Goal: Task Accomplishment & Management: Manage account settings

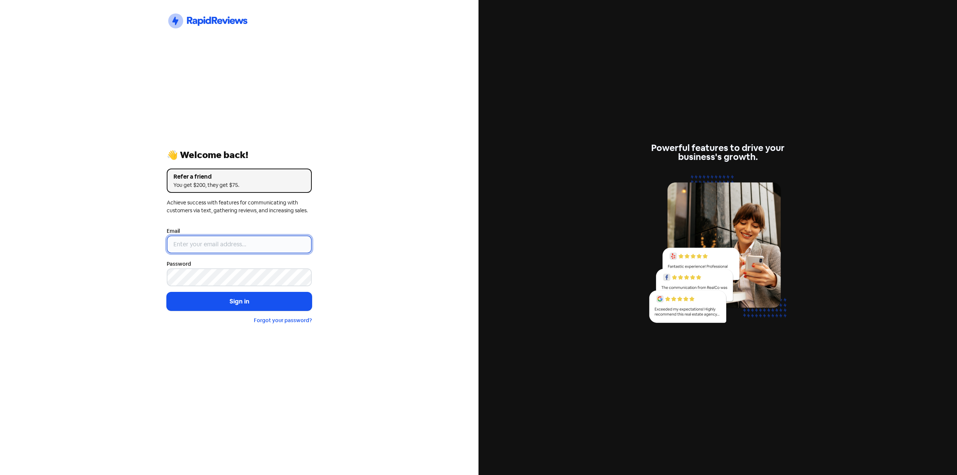
type input "[EMAIL_ADDRESS][DOMAIN_NAME]"
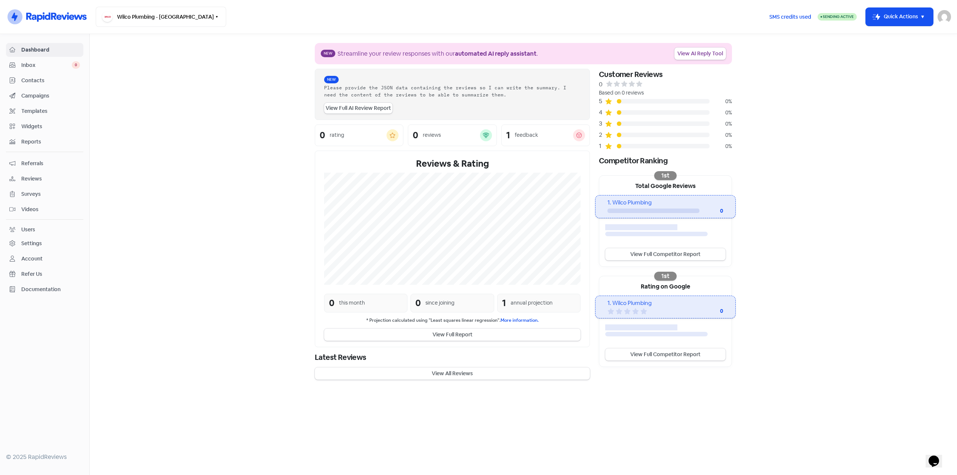
click at [36, 93] on span "Campaigns" at bounding box center [50, 96] width 59 height 8
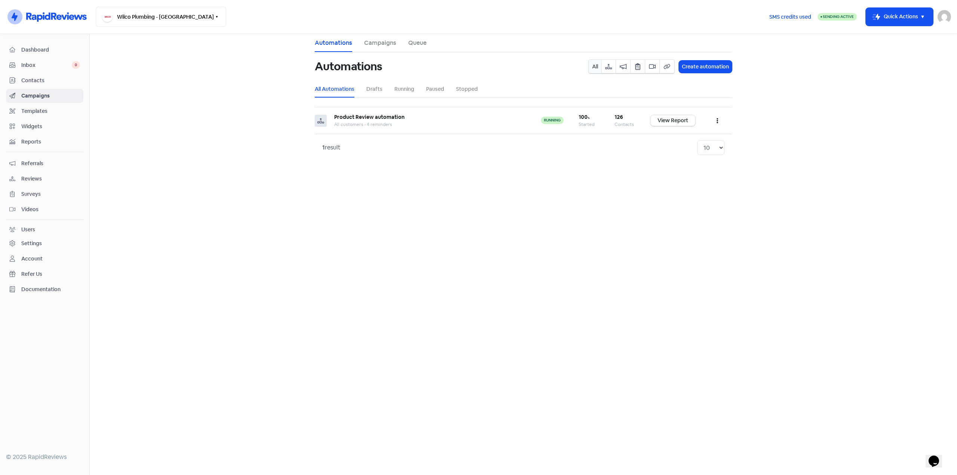
click at [37, 76] on link "Contacts" at bounding box center [44, 81] width 77 height 14
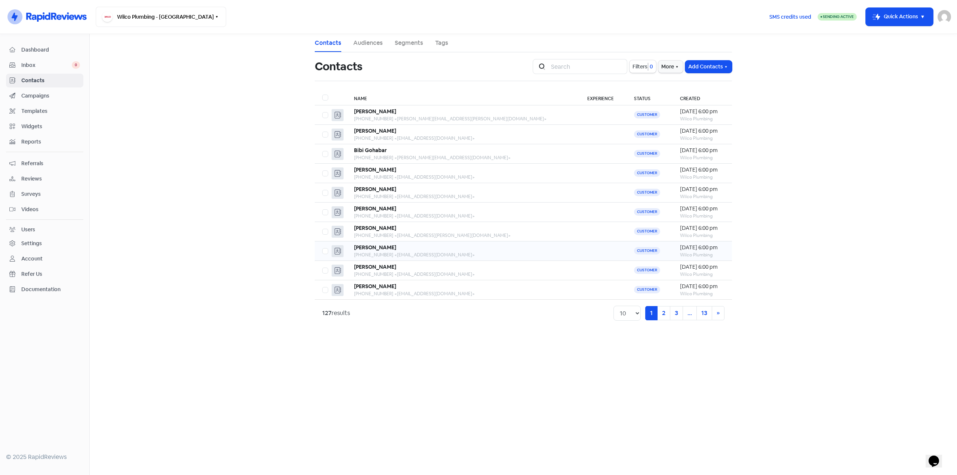
click at [398, 253] on div "+61422461672 <jlchary@gmail.com>" at bounding box center [463, 255] width 218 height 7
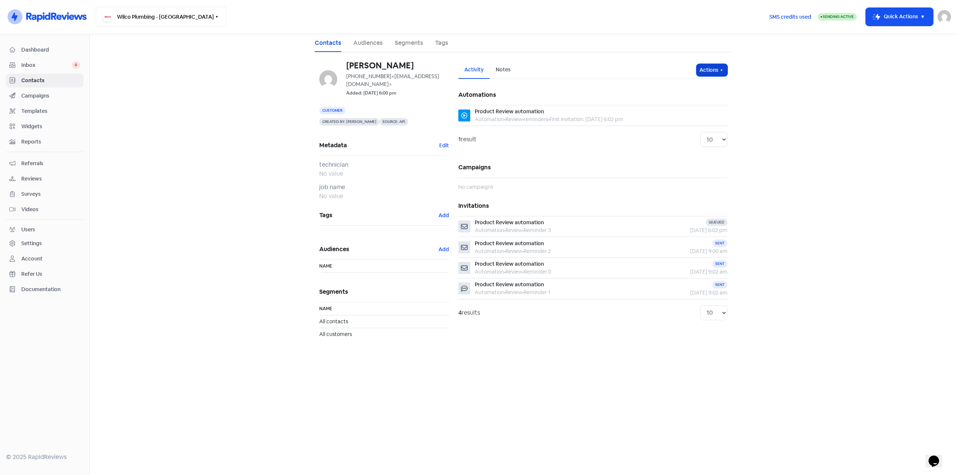
click at [721, 72] on icon "button" at bounding box center [721, 70] width 6 height 6
click at [697, 118] on button "Unsubscribe" at bounding box center [697, 119] width 59 height 15
click at [35, 64] on span "Inbox" at bounding box center [46, 65] width 50 height 8
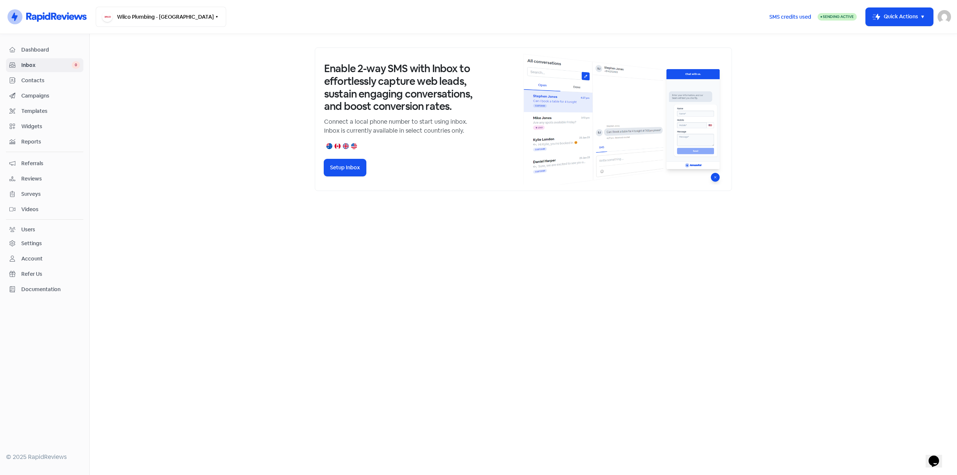
click at [39, 275] on span "Refer Us" at bounding box center [50, 274] width 59 height 8
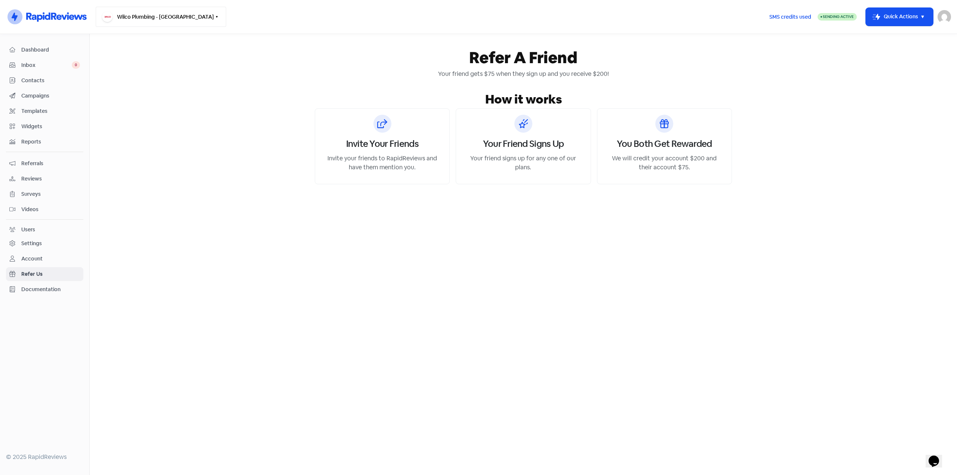
click at [173, 18] on button "Wilco Plumbing - Sydney" at bounding box center [161, 17] width 130 height 20
click at [173, 13] on button "Wilco Plumbing - Sydney" at bounding box center [161, 17] width 130 height 20
click at [159, 24] on button "Wilco Plumbing - Sydney" at bounding box center [161, 17] width 130 height 20
click at [30, 99] on span "Campaigns" at bounding box center [50, 96] width 59 height 8
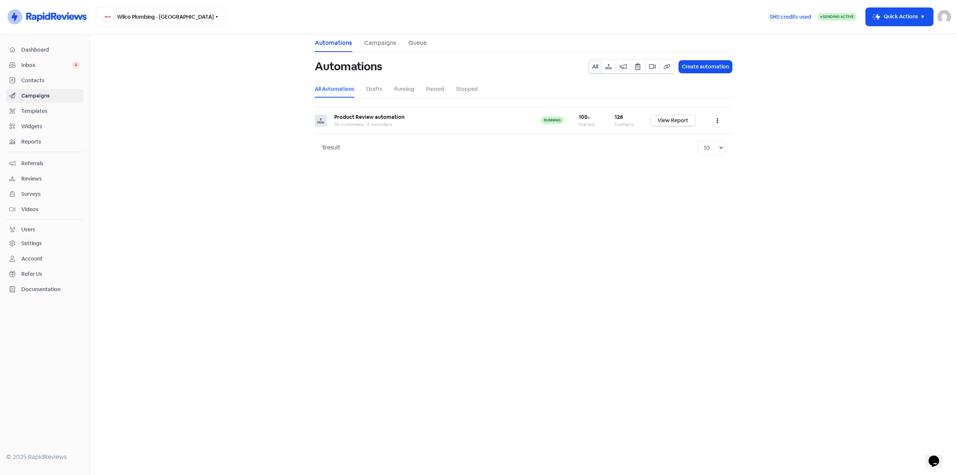
click at [31, 83] on span "Contacts" at bounding box center [50, 81] width 59 height 8
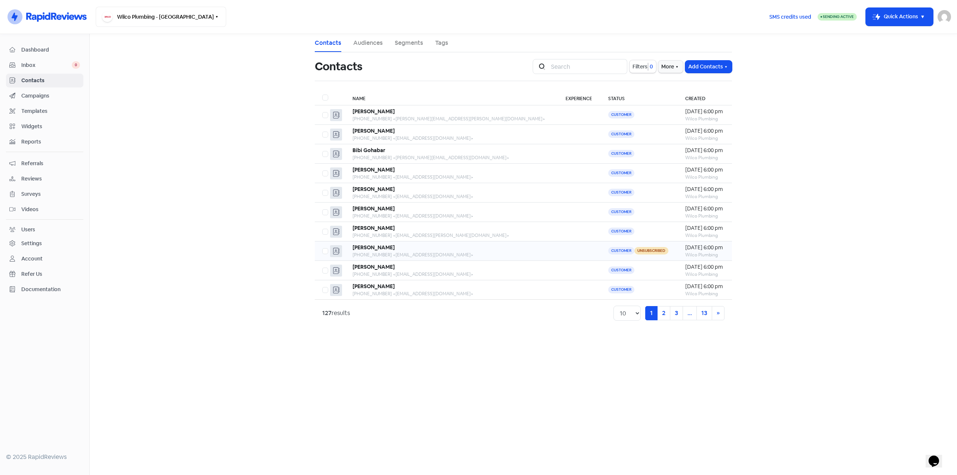
click at [447, 248] on div "Jaya Chary" at bounding box center [451, 248] width 198 height 8
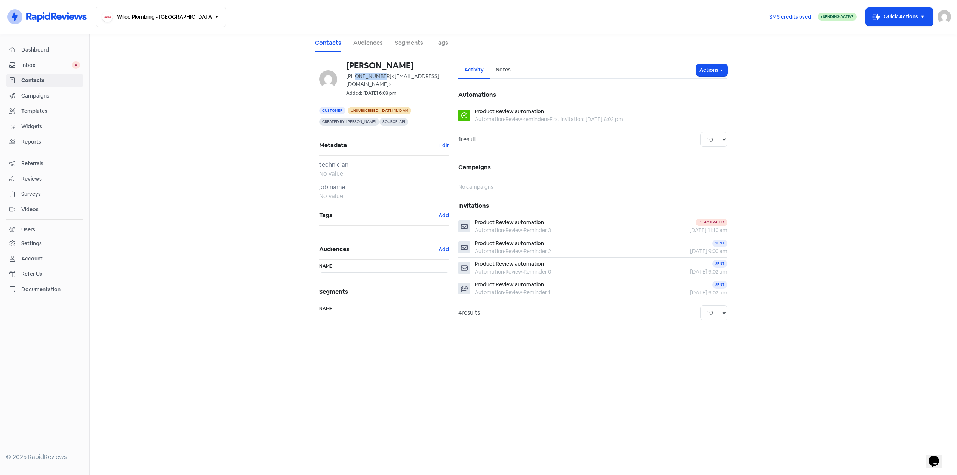
drag, startPoint x: 380, startPoint y: 77, endPoint x: 354, endPoint y: 78, distance: 25.4
click at [354, 78] on div "+61422461672 <jlchary@gmail.com>" at bounding box center [397, 81] width 103 height 16
copy div "422461672"
click at [161, 18] on button "Wilco Plumbing - Sydney" at bounding box center [161, 17] width 130 height 20
click at [155, 92] on div "WP Plumbing & Electrical - Melbourne" at bounding box center [185, 89] width 137 height 9
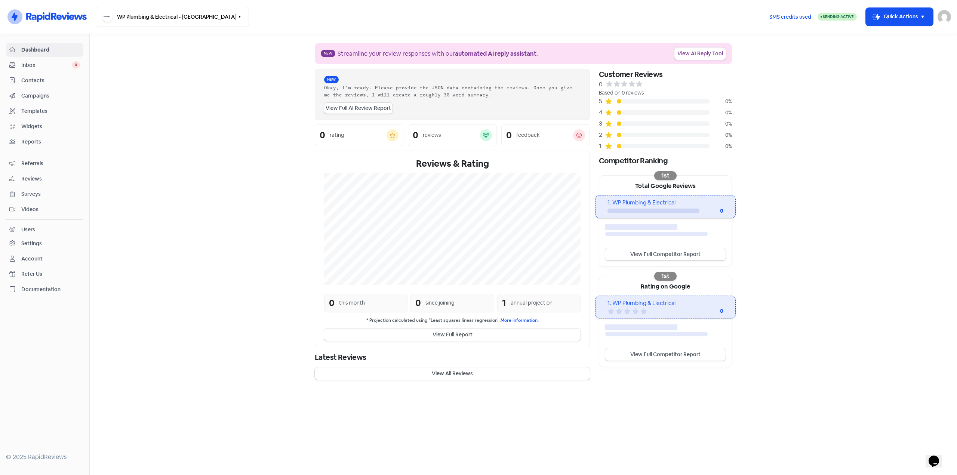
click at [35, 79] on span "Contacts" at bounding box center [50, 81] width 59 height 8
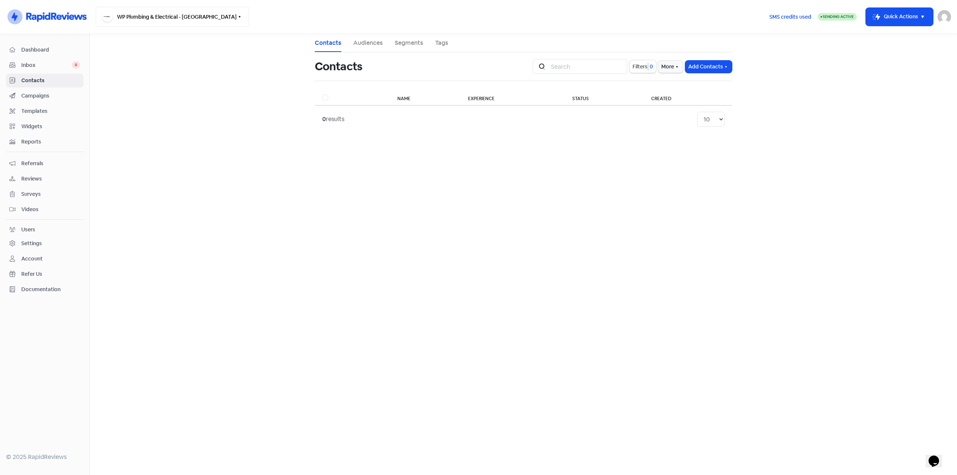
click at [183, 12] on button "WP Plumbing & Electrical - Melbourne" at bounding box center [172, 17] width 153 height 20
click at [293, 203] on main "Contacts Audiences Segments Tags Contacts Icon For Search Filters 0 More Add Co…" at bounding box center [523, 254] width 867 height 441
click at [44, 95] on span "Campaigns" at bounding box center [50, 96] width 59 height 8
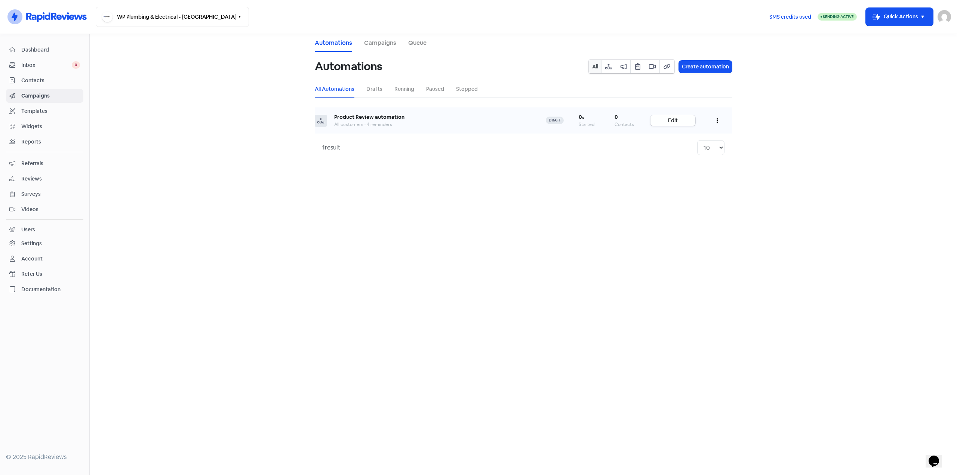
click at [678, 121] on link "Edit" at bounding box center [672, 120] width 45 height 11
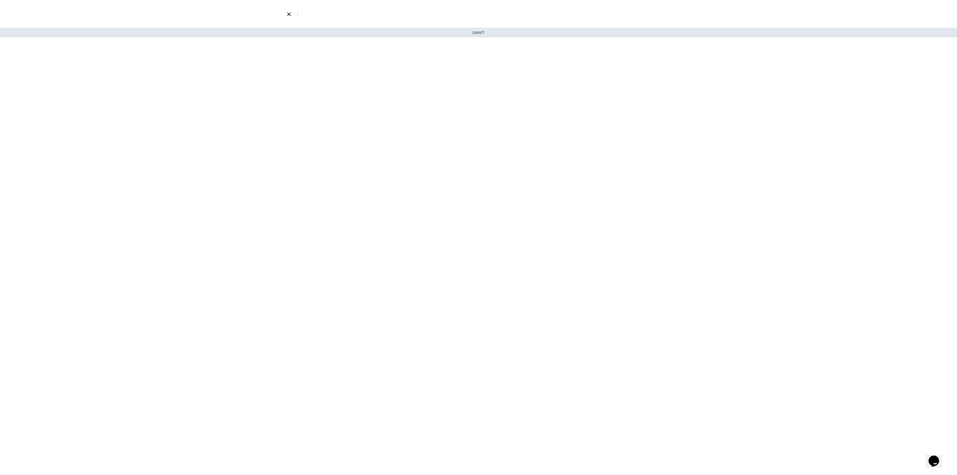
select select "3712"
select select "4"
select select "9"
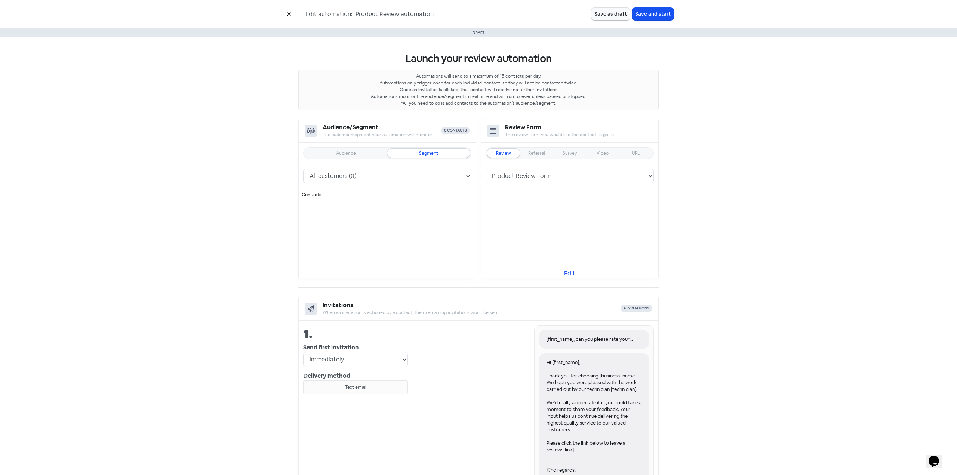
drag, startPoint x: 164, startPoint y: 130, endPoint x: 169, endPoint y: 151, distance: 21.1
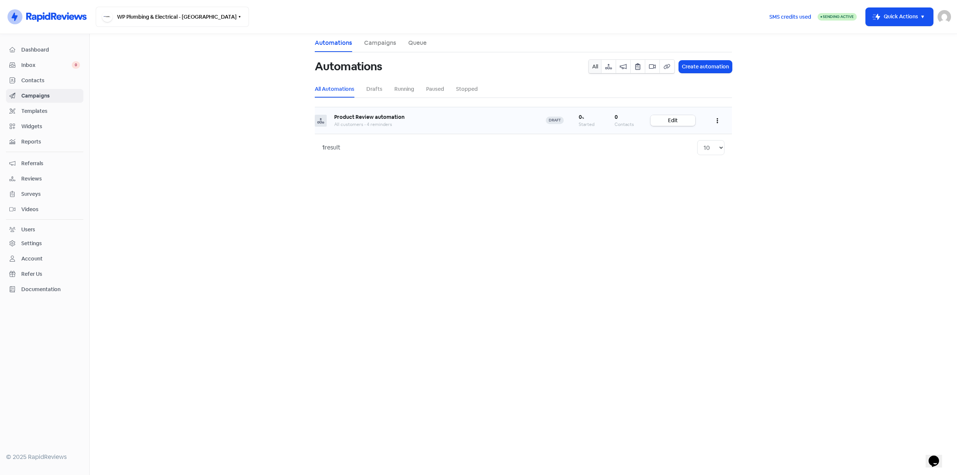
click at [668, 116] on link "Edit" at bounding box center [672, 120] width 45 height 11
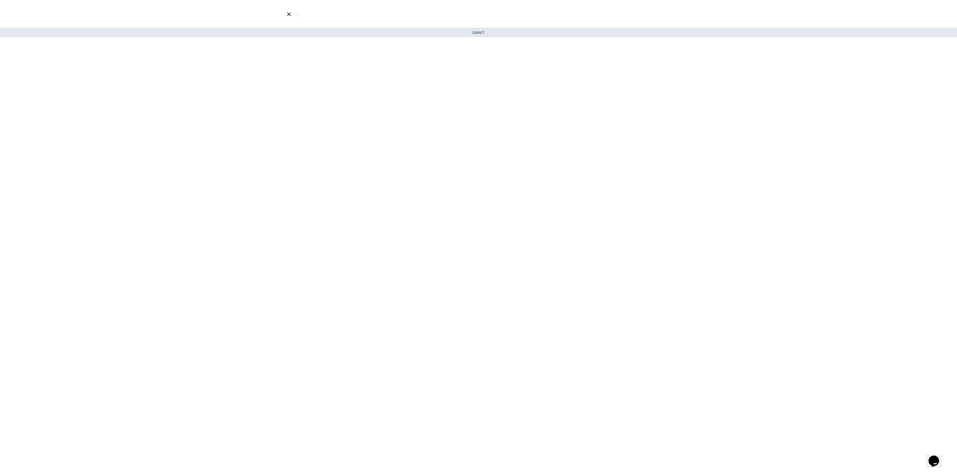
select select "3712"
select select "4"
select select "9"
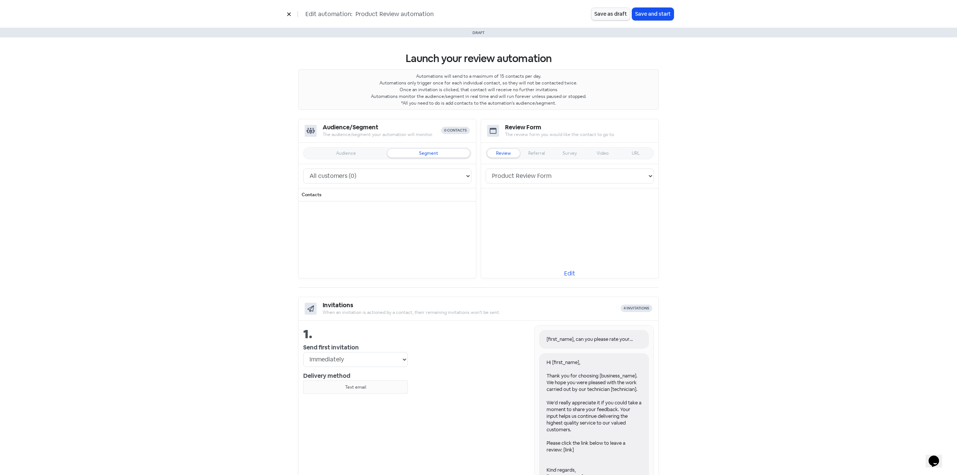
click at [566, 215] on div at bounding box center [569, 233] width 177 height 90
click at [566, 270] on link "Edit" at bounding box center [569, 273] width 177 height 9
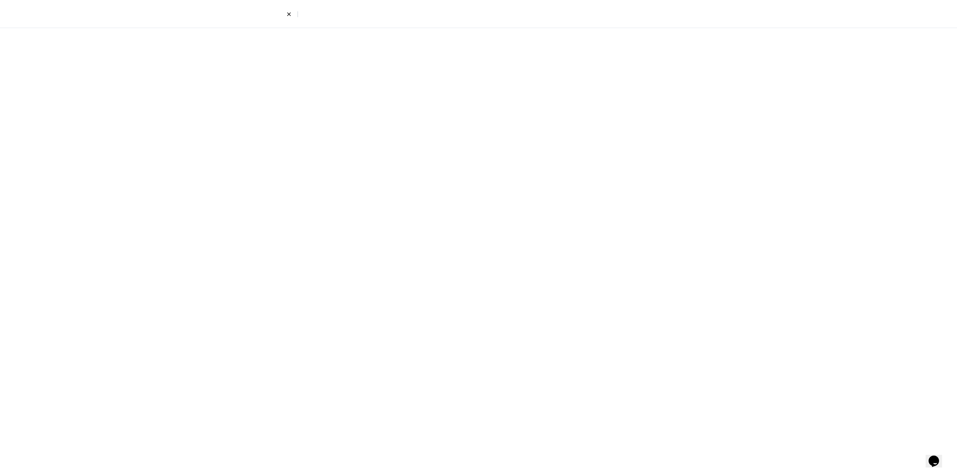
select select "8"
select select "4"
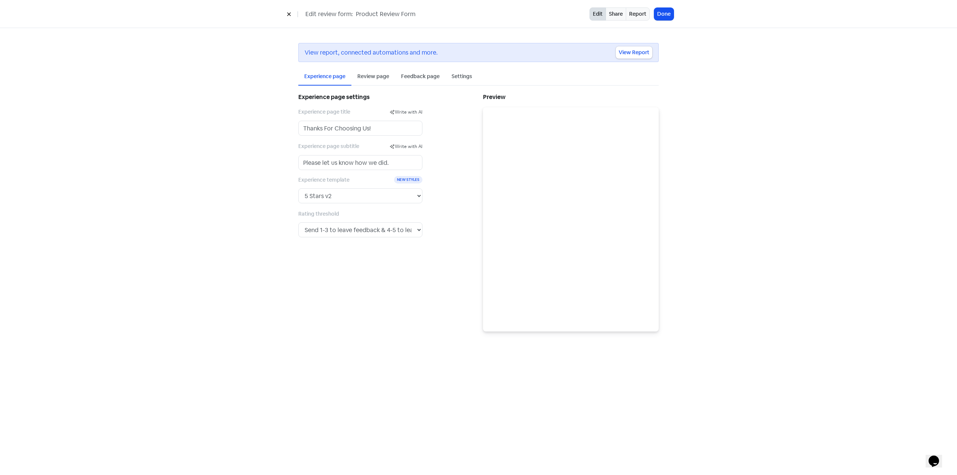
click at [367, 79] on div "Review page" at bounding box center [373, 77] width 32 height 8
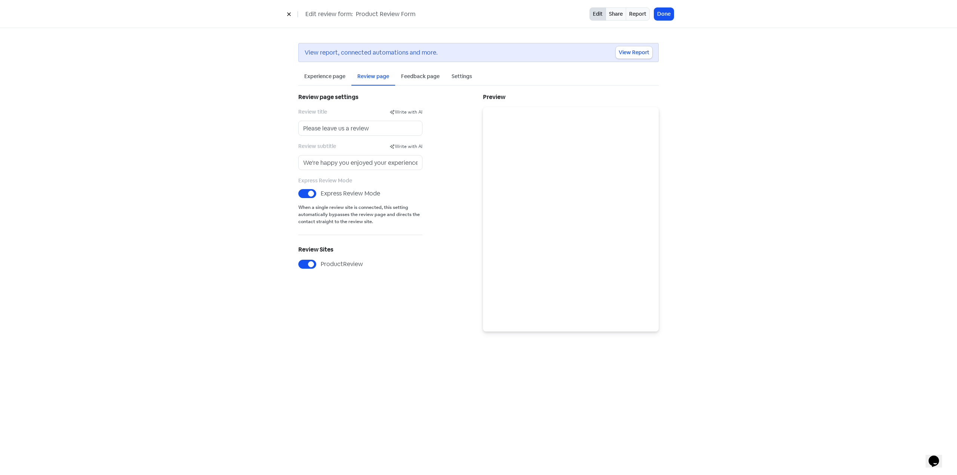
click at [318, 77] on div "Experience page" at bounding box center [324, 77] width 41 height 8
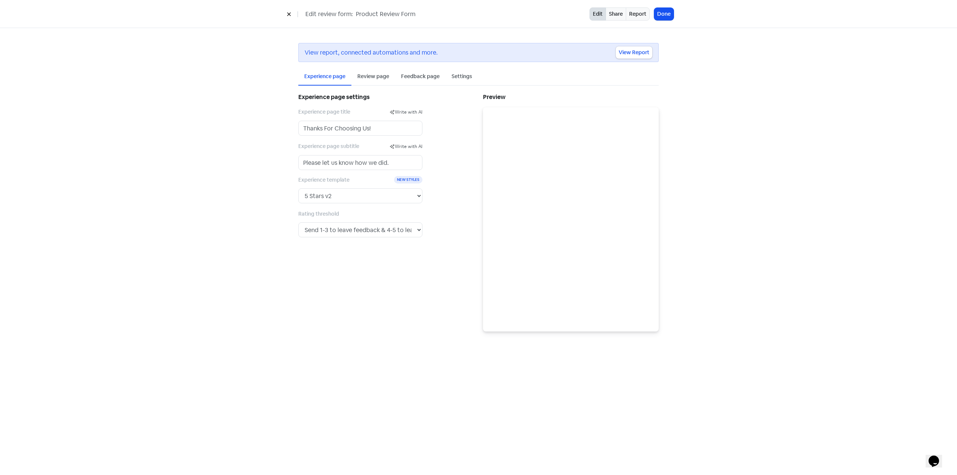
click at [366, 73] on div "Review page" at bounding box center [373, 77] width 32 height 8
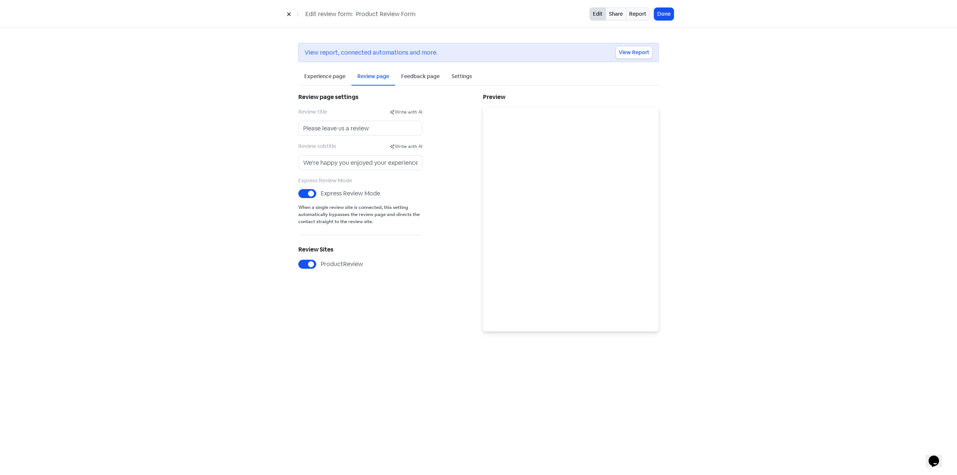
click at [412, 75] on div "Feedback page" at bounding box center [420, 77] width 39 height 8
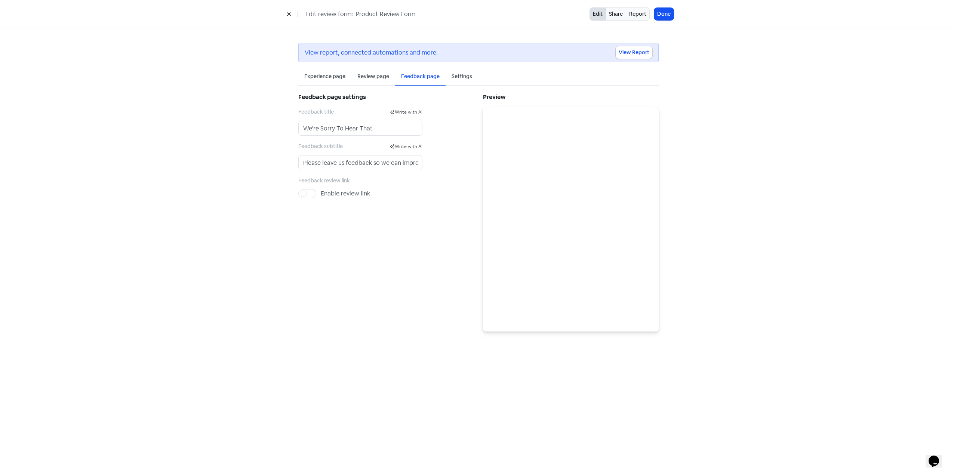
click at [462, 78] on div "Settings" at bounding box center [462, 77] width 21 height 8
click at [326, 80] on div "Experience page" at bounding box center [324, 77] width 53 height 18
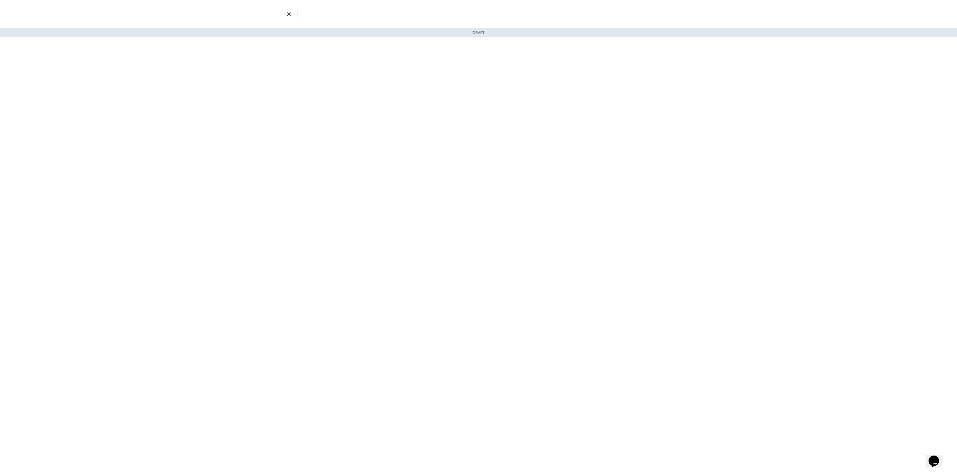
select select "3712"
select select "4"
select select "9"
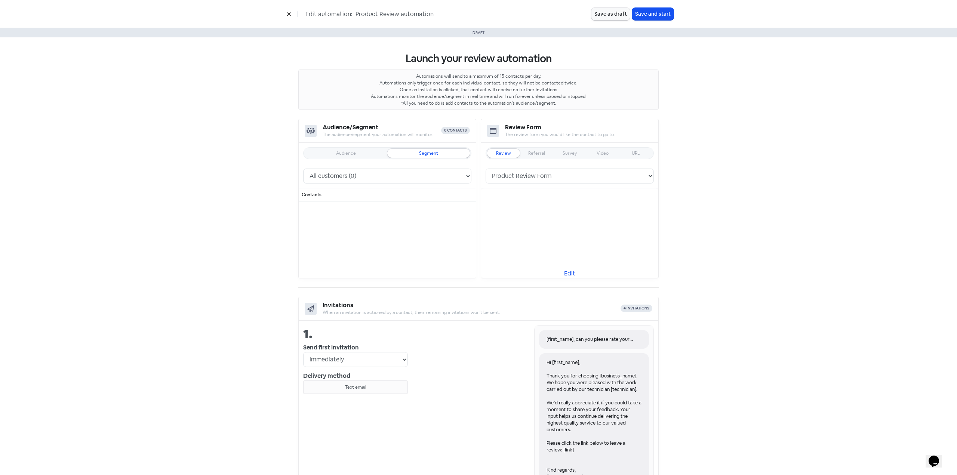
drag, startPoint x: 208, startPoint y: 155, endPoint x: 201, endPoint y: 157, distance: 7.8
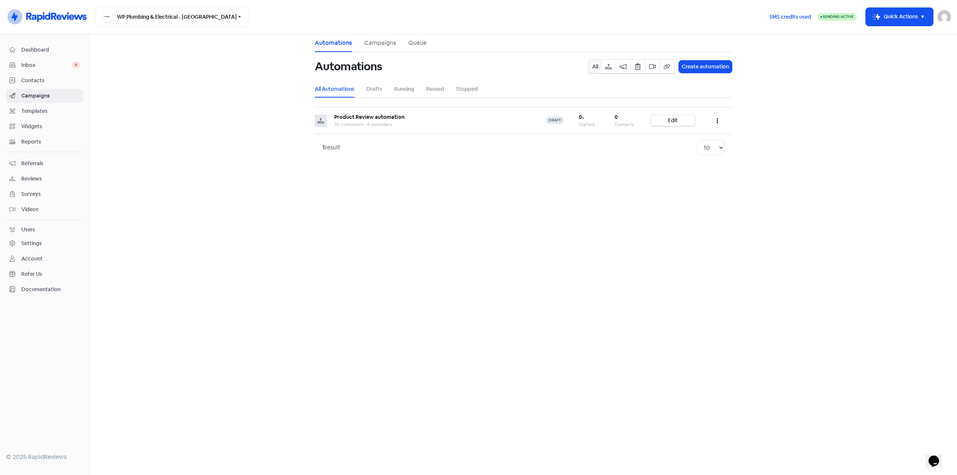
click at [169, 24] on button "WP Plumbing & Electrical - Melbourne" at bounding box center [172, 17] width 153 height 20
click at [136, 85] on div "Wilco Plumbing - Sydney" at bounding box center [172, 89] width 110 height 9
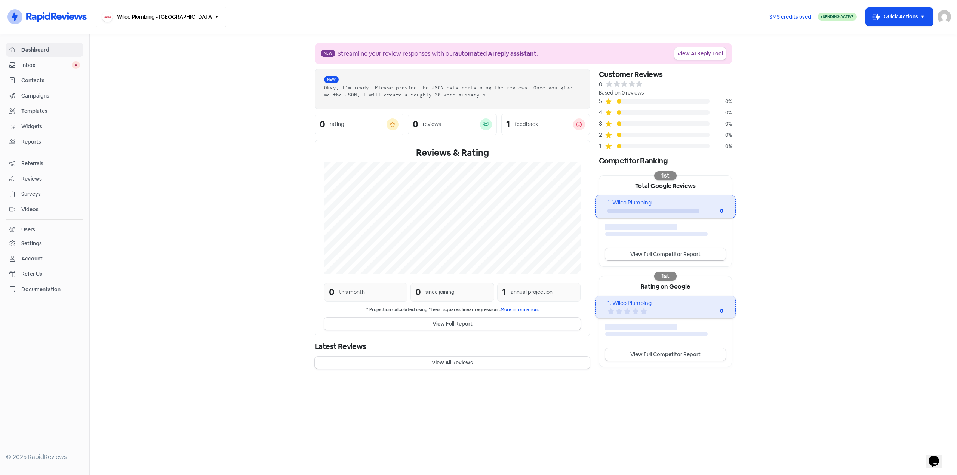
click at [144, 15] on button "Wilco Plumbing - [GEOGRAPHIC_DATA]" at bounding box center [161, 17] width 130 height 20
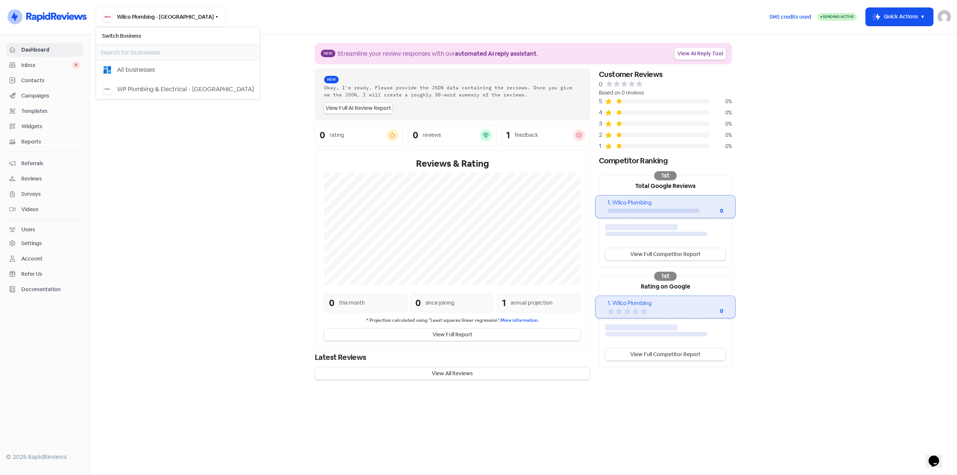
click at [160, 190] on section "New Streamline your review responses with our automated AI reply assistant . Vi…" at bounding box center [523, 211] width 867 height 355
